Goal: Transaction & Acquisition: Book appointment/travel/reservation

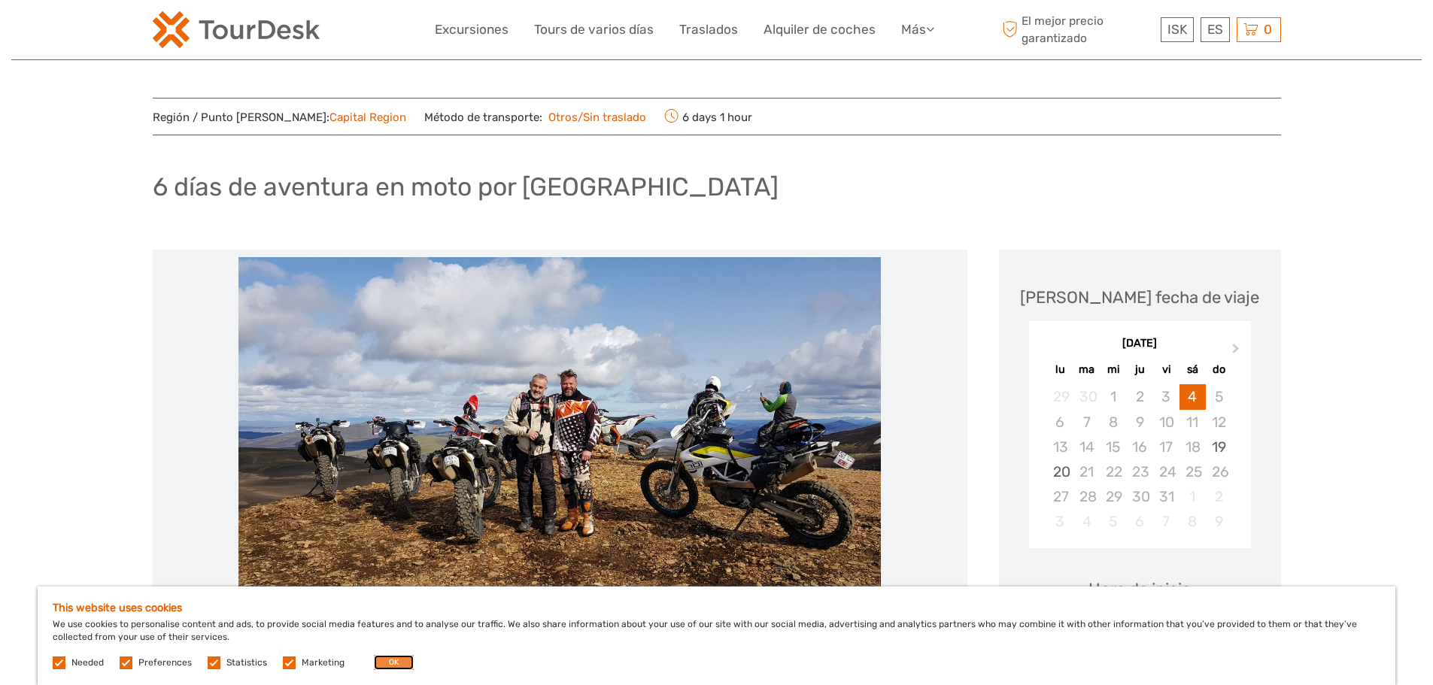
click at [399, 660] on button "OK" at bounding box center [394, 662] width 40 height 15
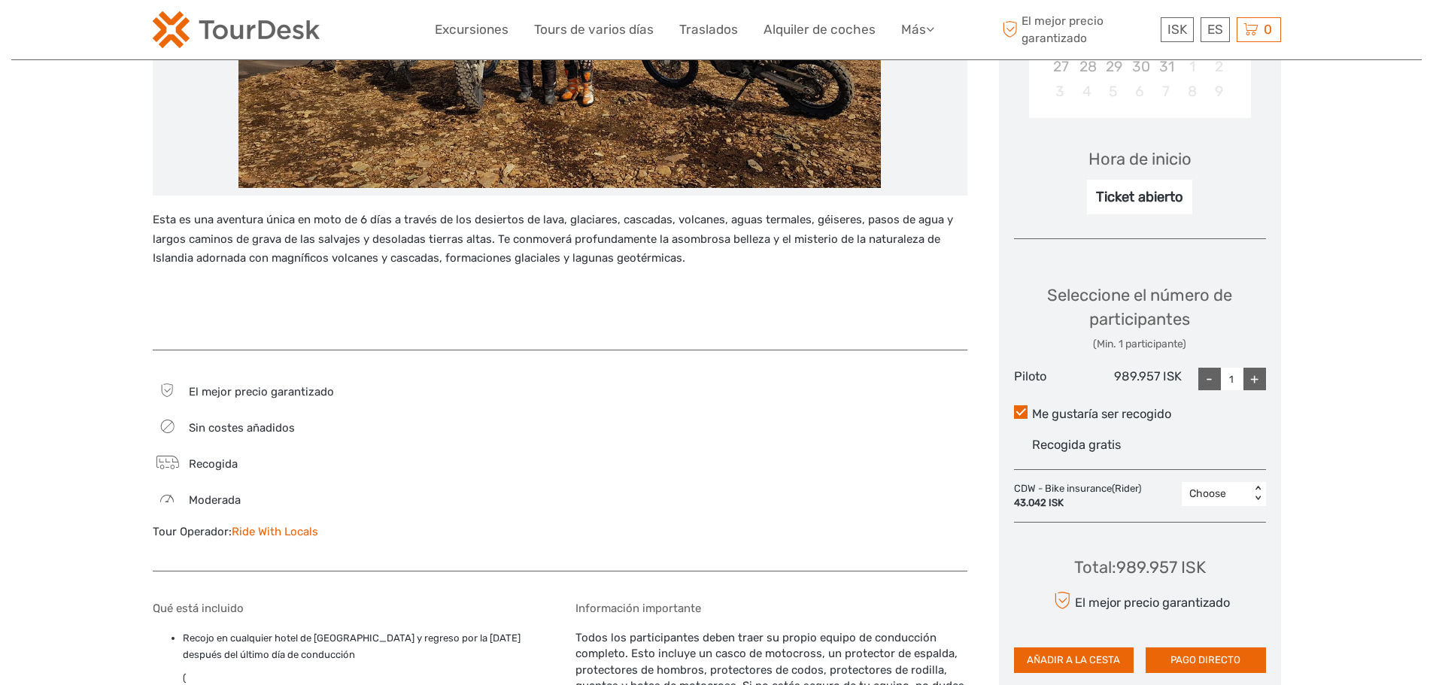
scroll to position [527, 0]
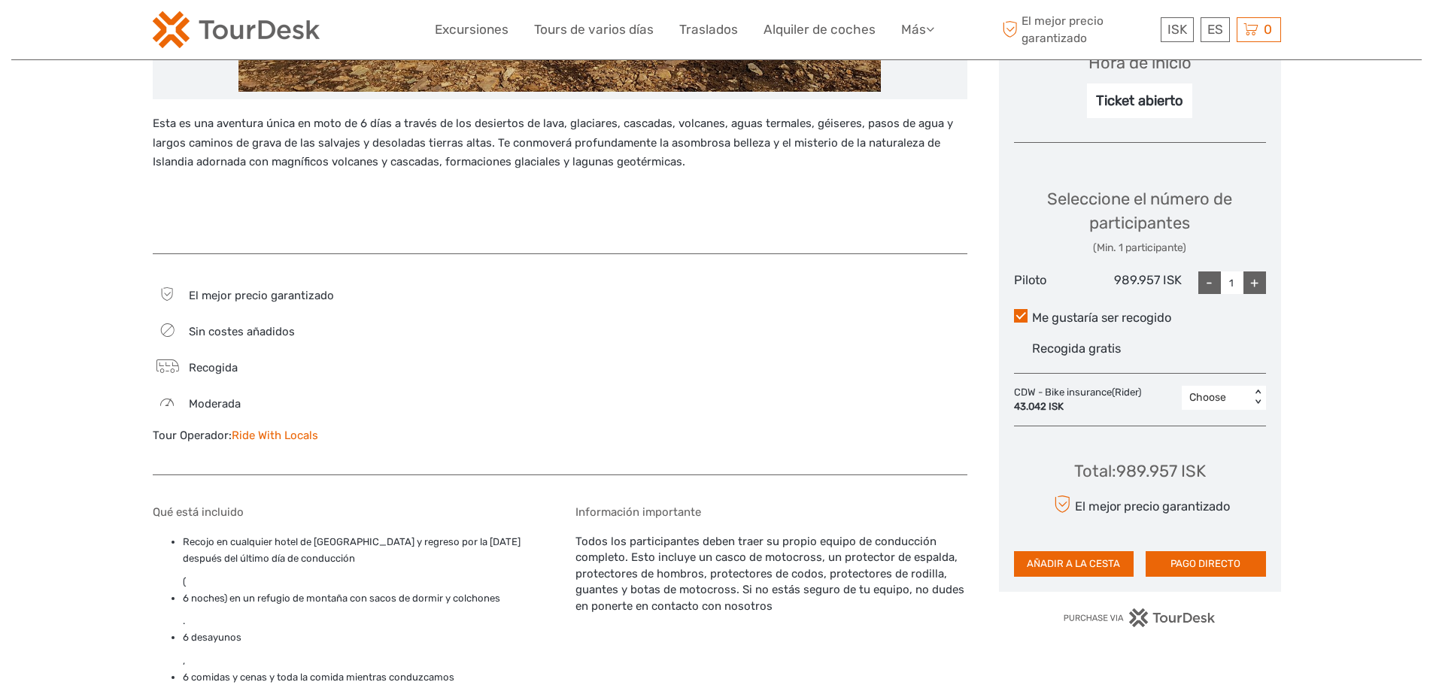
click at [1257, 402] on div "< >" at bounding box center [1257, 398] width 13 height 16
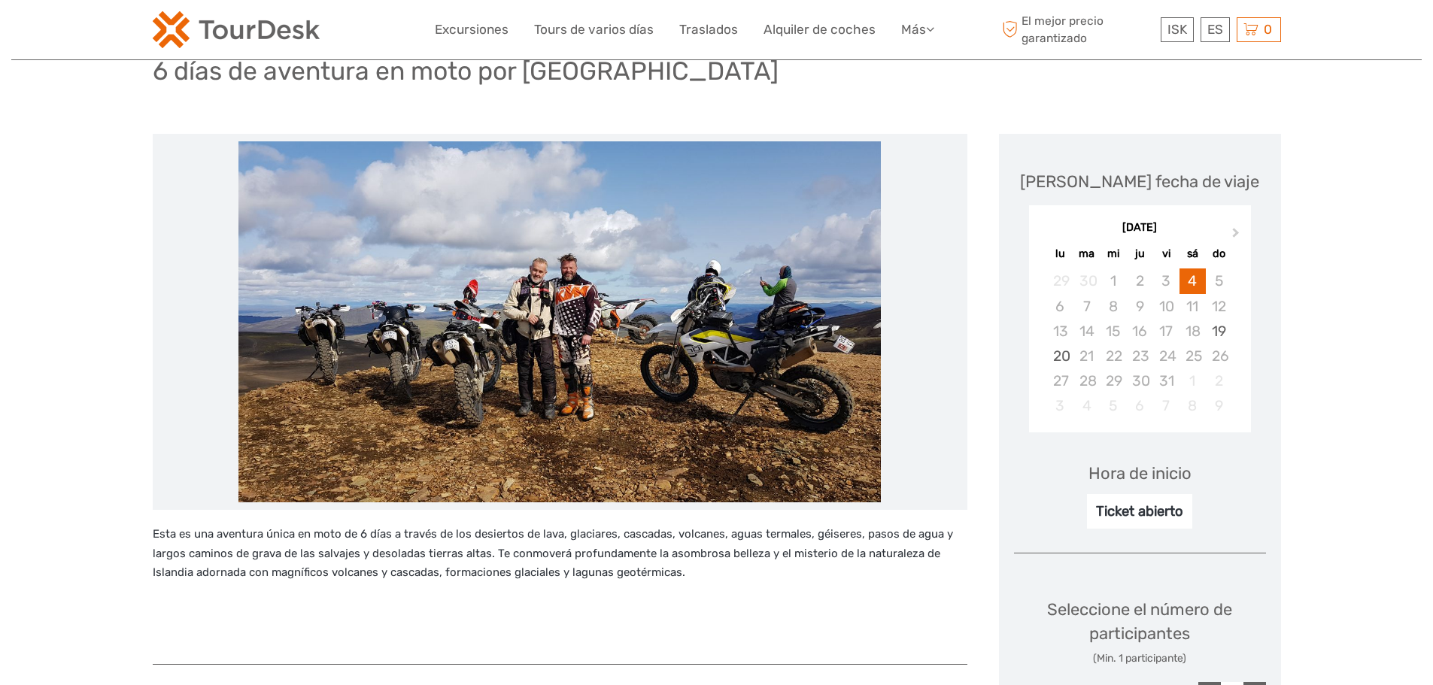
scroll to position [150, 0]
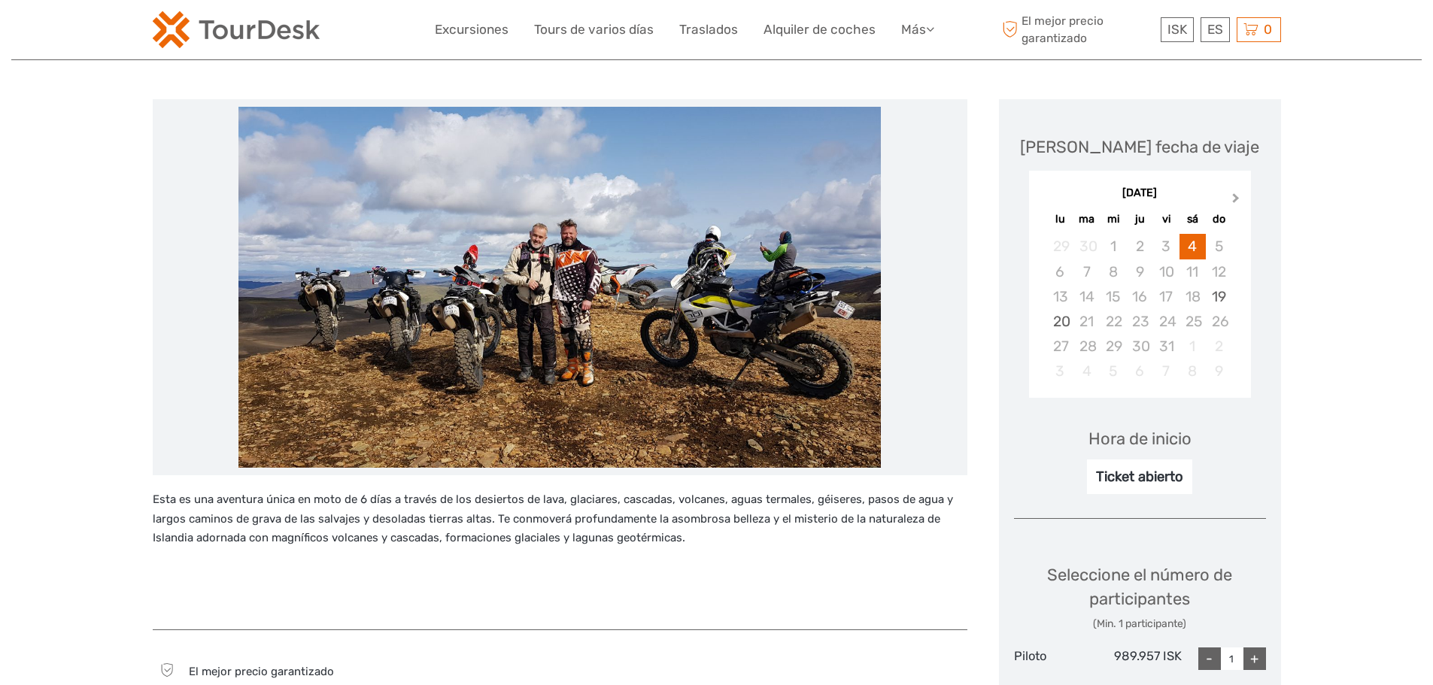
click at [1236, 199] on span "Next Month" at bounding box center [1236, 201] width 0 height 22
click at [1044, 197] on span "Previous Month" at bounding box center [1044, 201] width 0 height 22
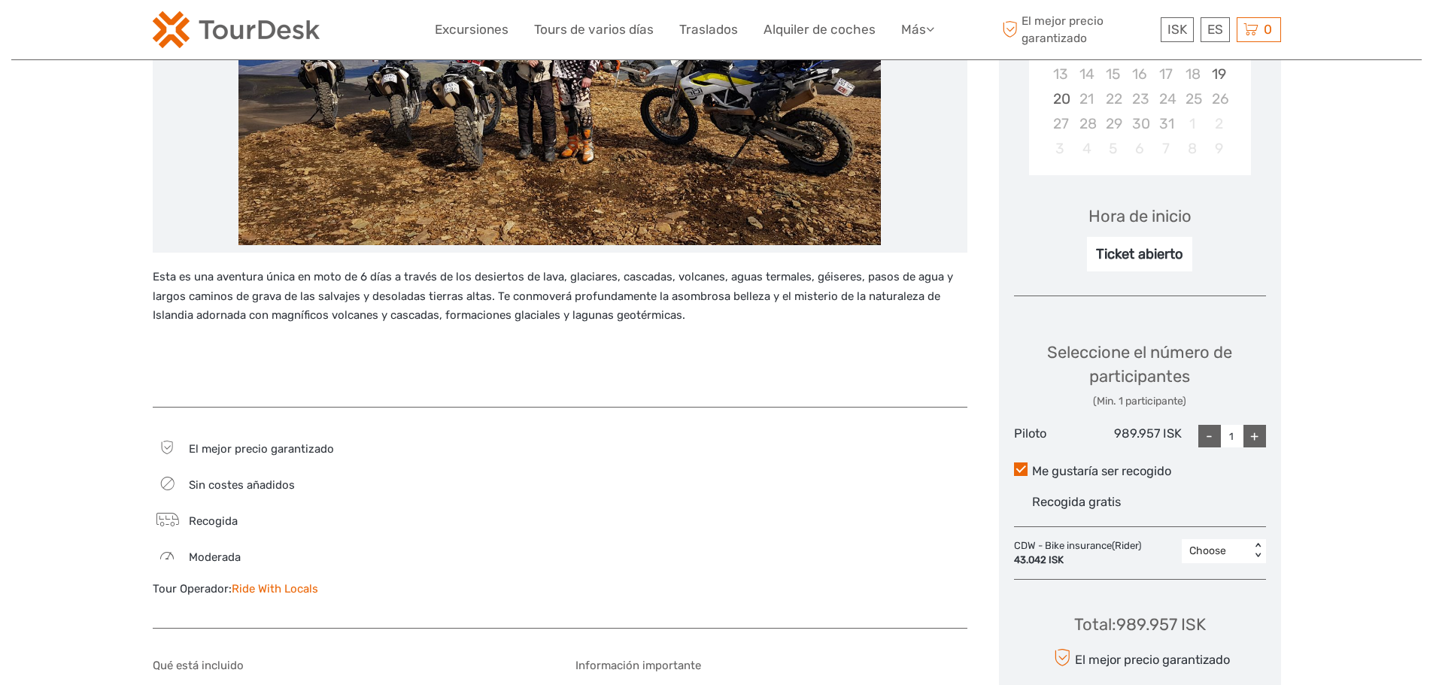
scroll to position [376, 0]
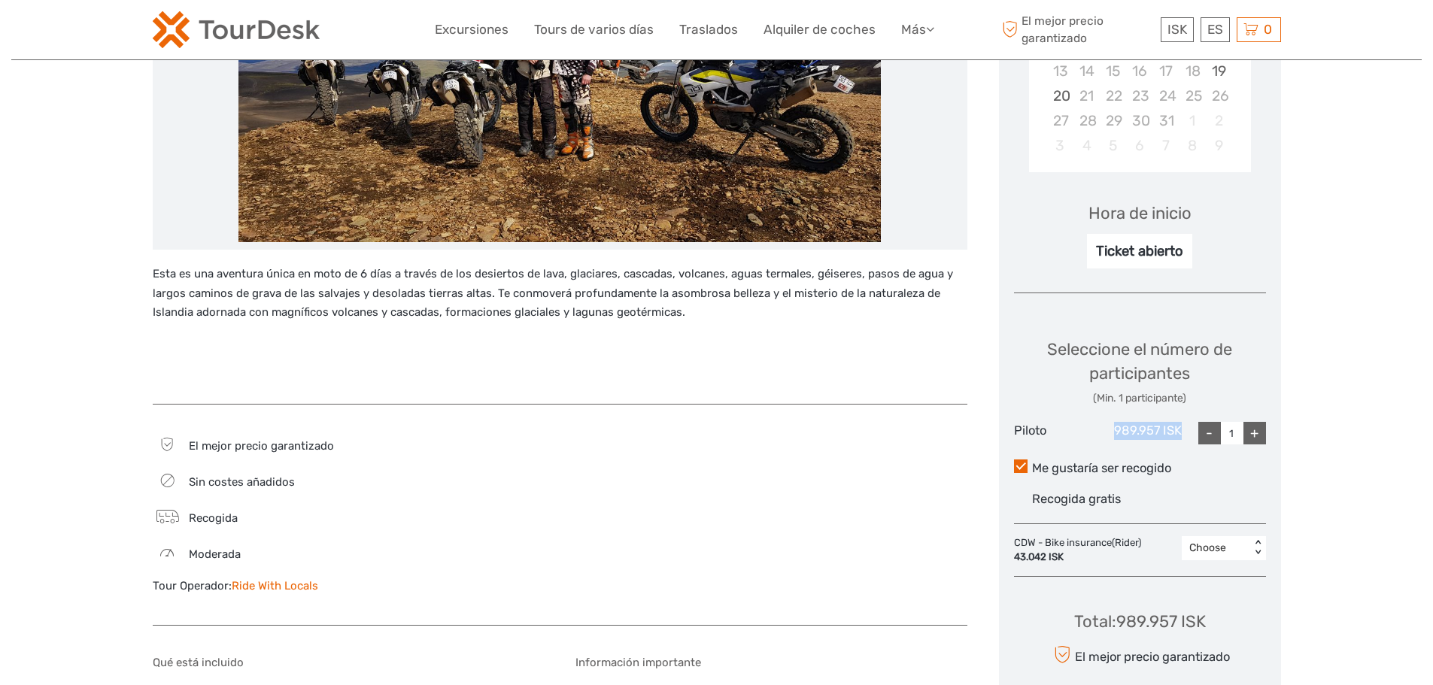
drag, startPoint x: 1115, startPoint y: 428, endPoint x: 1186, endPoint y: 433, distance: 71.6
click at [1186, 433] on div "Piloto 989.957 ISK - 1 +" at bounding box center [1140, 433] width 252 height 23
copy div "989.957 ISK"
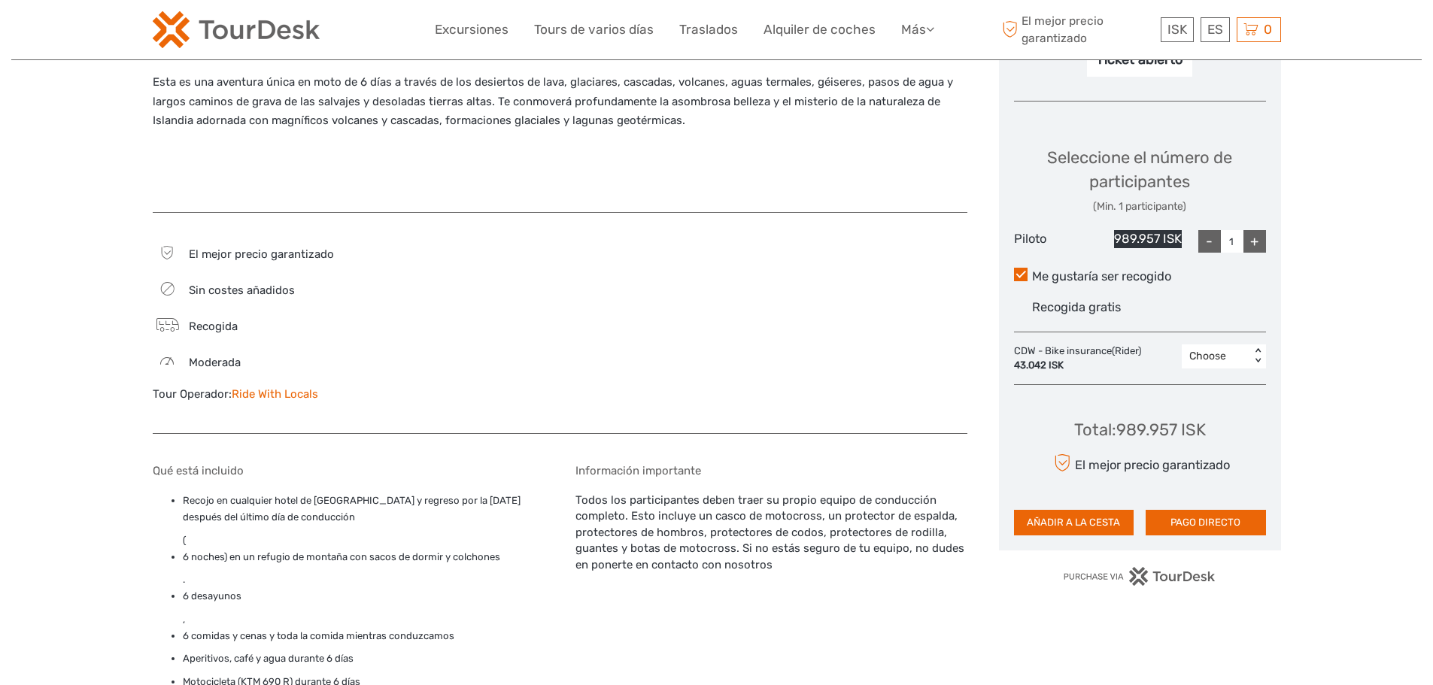
scroll to position [527, 0]
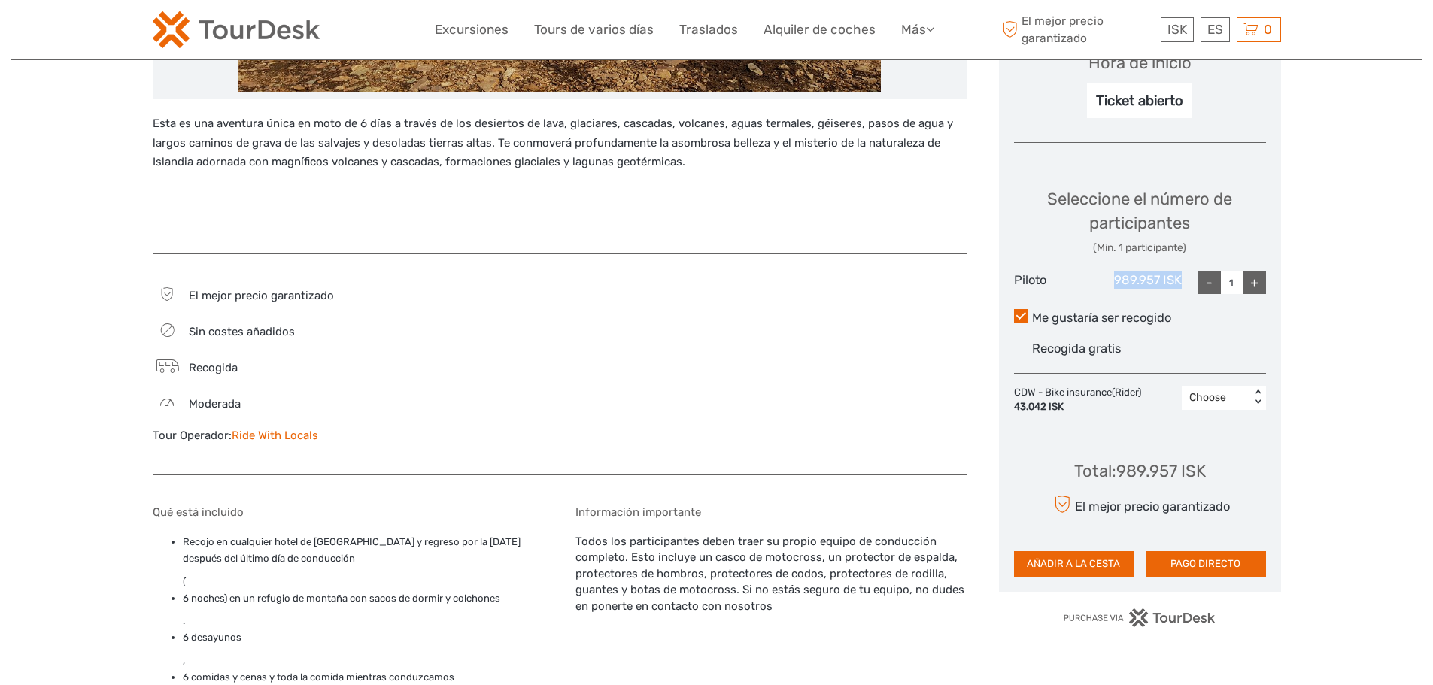
click at [1257, 278] on div "+" at bounding box center [1254, 283] width 23 height 23
click at [1258, 278] on div "+" at bounding box center [1254, 283] width 23 height 23
click at [1205, 284] on div "-" at bounding box center [1209, 283] width 23 height 23
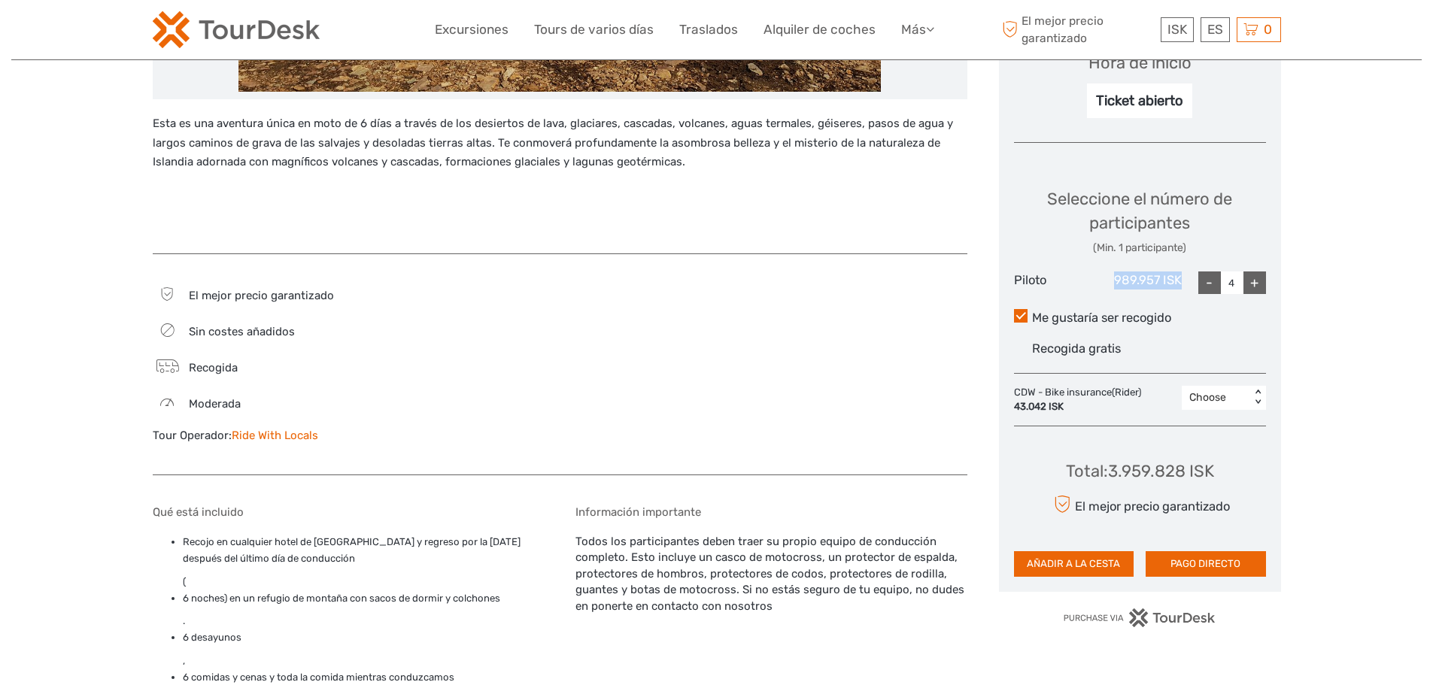
click at [1205, 284] on div "-" at bounding box center [1209, 283] width 23 height 23
type input "3"
drag, startPoint x: 1114, startPoint y: 468, endPoint x: 1242, endPoint y: 468, distance: 127.9
click at [1242, 468] on div "Total : 2.969.871 ISK El mejor precio garantizado AÑADIR A LA CESTA PAGO DIRECTO" at bounding box center [1140, 508] width 252 height 138
click at [1240, 468] on div "Total : 2.969.871 ISK El mejor precio garantizado AÑADIR A LA CESTA PAGO DIRECTO" at bounding box center [1140, 508] width 252 height 138
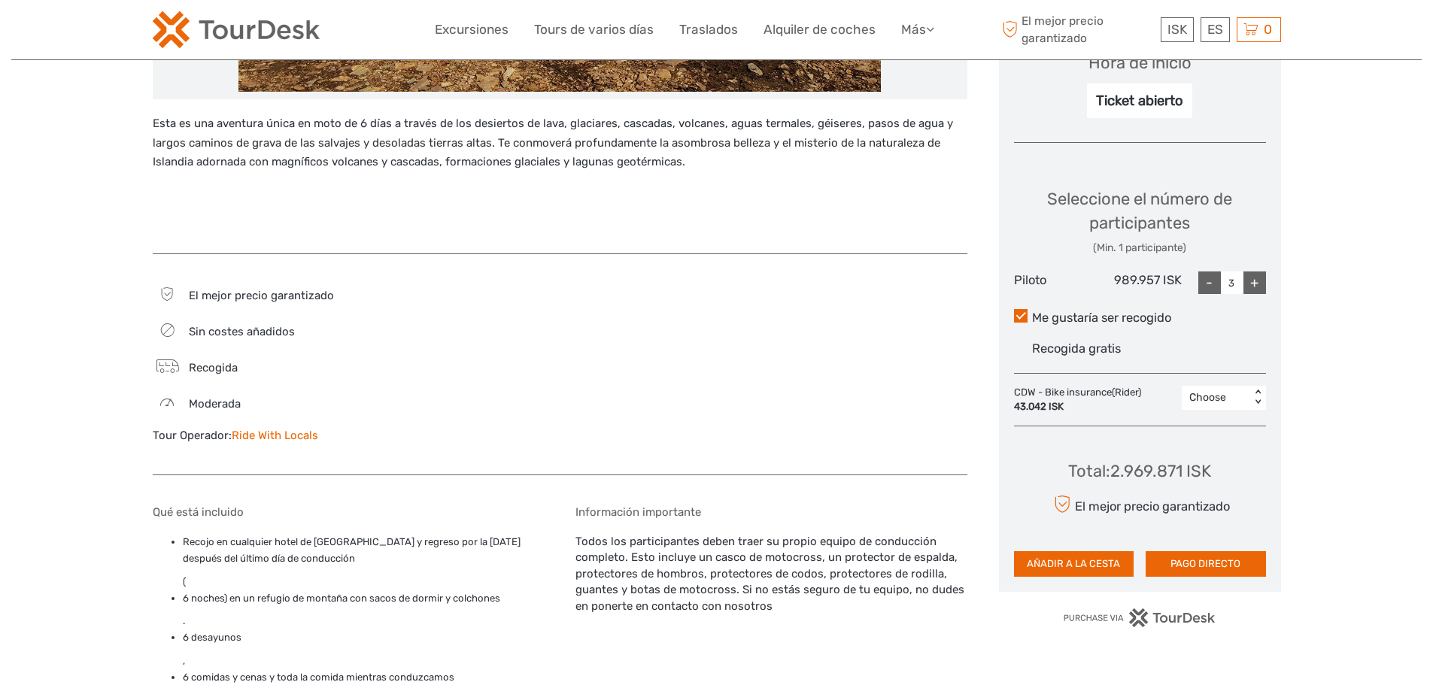
click at [1222, 469] on div "Total : 2.969.871 ISK El mejor precio garantizado AÑADIR A LA CESTA PAGO DIRECTO" at bounding box center [1140, 508] width 252 height 138
drag, startPoint x: 1207, startPoint y: 475, endPoint x: 1122, endPoint y: 475, distance: 85.8
click at [1122, 475] on div "Total : 2.969.871 ISK El mejor precio garantizado AÑADIR A LA CESTA PAGO DIRECTO" at bounding box center [1140, 508] width 252 height 138
copy div "2.969.871 ISK"
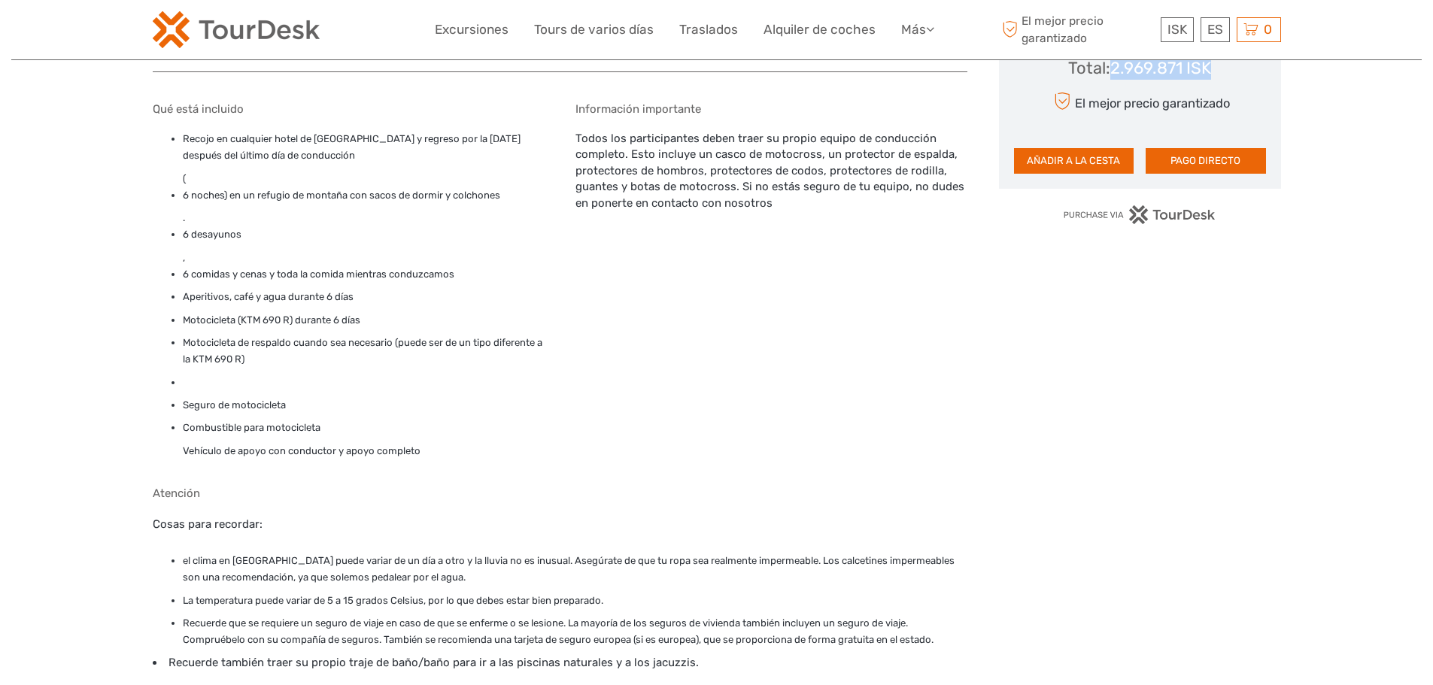
scroll to position [554, 0]
